Goal: Task Accomplishment & Management: Use online tool/utility

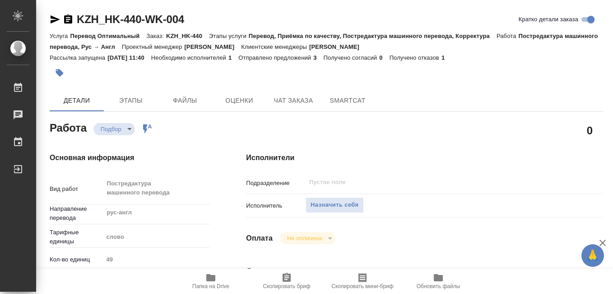
type textarea "x"
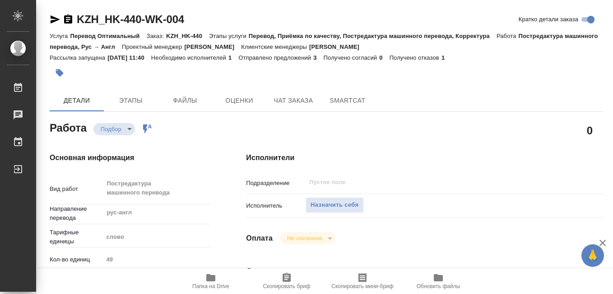
type textarea "x"
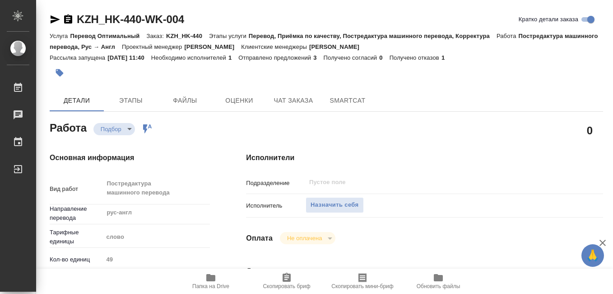
type textarea "x"
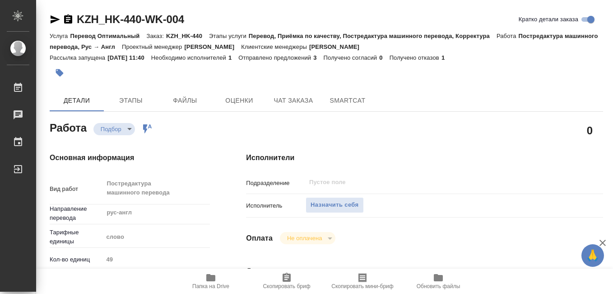
type textarea "x"
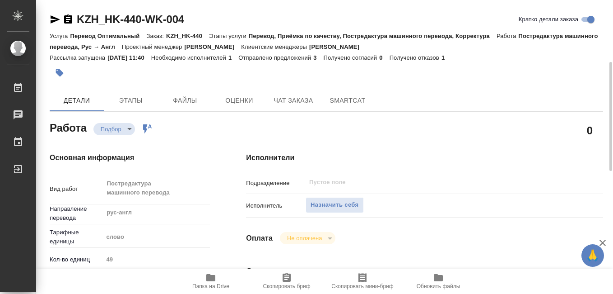
scroll to position [45, 0]
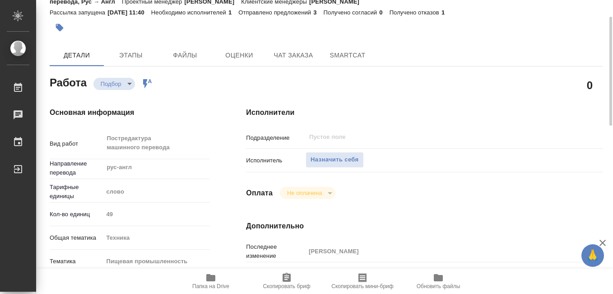
click at [213, 282] on icon "button" at bounding box center [210, 277] width 11 height 11
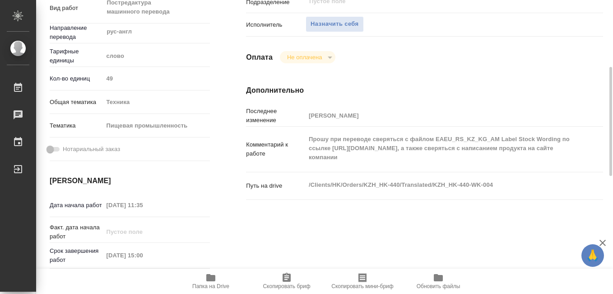
click at [323, 225] on div "Исполнители Подразделение ​ Исполнитель Назначить себя Оплата Не оплачена notPa…" at bounding box center [424, 150] width 393 height 395
